Goal: Find specific page/section: Find specific page/section

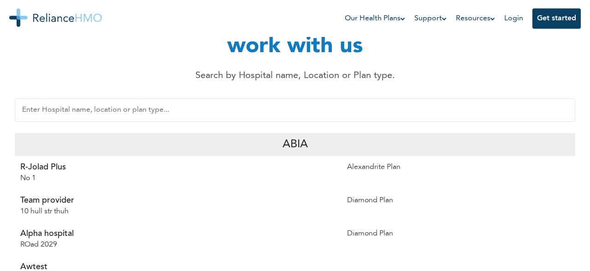
scroll to position [151, 0]
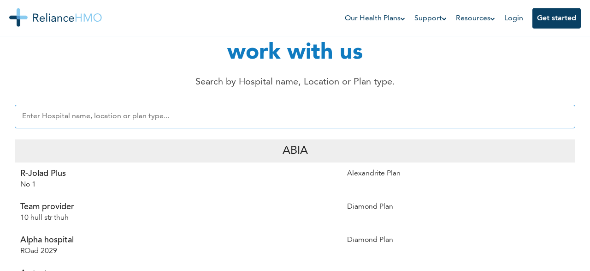
click at [343, 105] on input "text" at bounding box center [295, 117] width 561 height 24
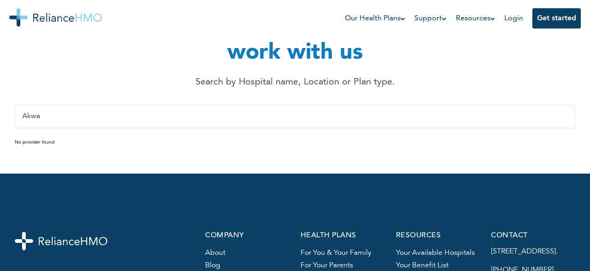
type input "Akwa"
drag, startPoint x: 66, startPoint y: 79, endPoint x: 0, endPoint y: 79, distance: 66.4
click at [15, 105] on input "Akwa" at bounding box center [295, 117] width 561 height 24
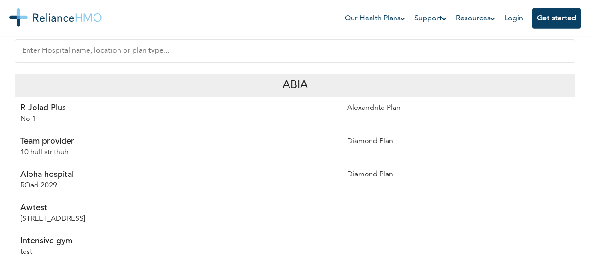
scroll to position [224, 0]
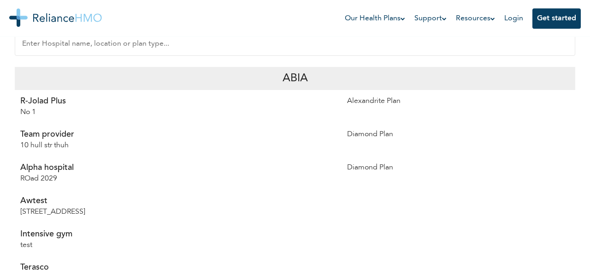
click at [96, 90] on div "R-Jolad Plus No 1" at bounding box center [178, 106] width 327 height 33
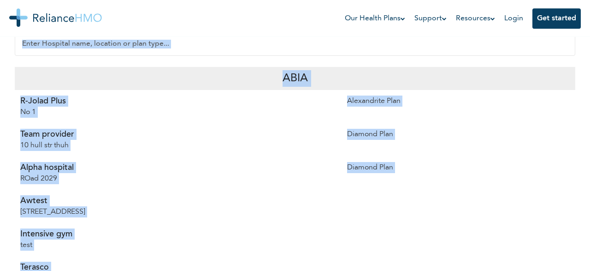
copy body "Our Health Plans For You and Your Family For Your Parents For Business Support …"
click at [299, 162] on p "Alpha hospital" at bounding box center [178, 167] width 316 height 11
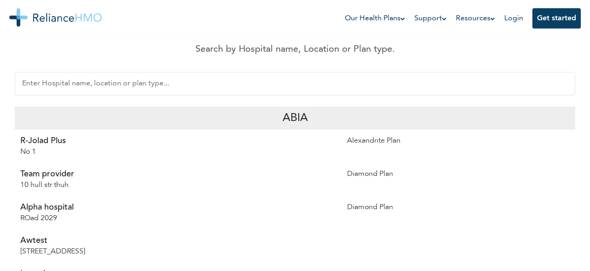
scroll to position [197, 0]
